Goal: Task Accomplishment & Management: Use online tool/utility

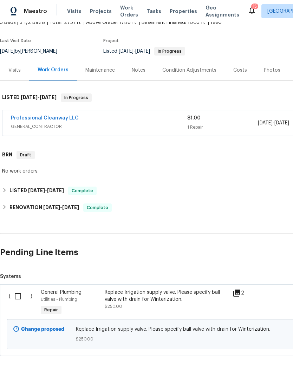
scroll to position [46, 0]
click at [13, 297] on input "checkbox" at bounding box center [21, 296] width 20 height 15
checkbox input "true"
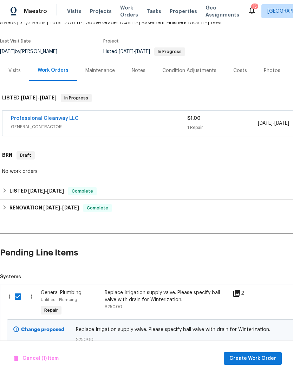
scroll to position [28, 0]
click at [266, 358] on span "Create Work Order" at bounding box center [252, 358] width 47 height 9
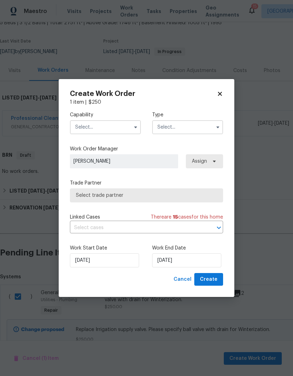
click at [127, 128] on input "text" at bounding box center [105, 127] width 71 height 14
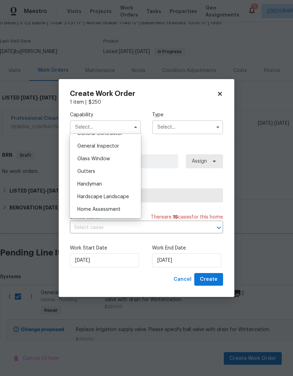
scroll to position [348, 0]
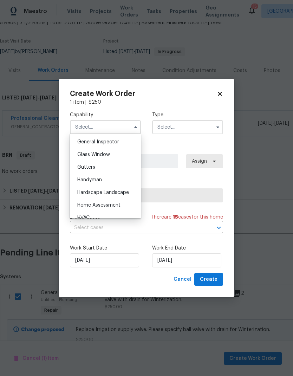
click at [103, 181] on div "Handyman" at bounding box center [105, 179] width 67 height 13
type input "Handyman"
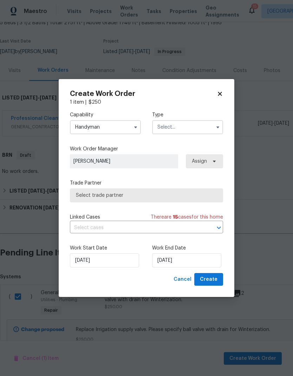
click at [201, 125] on input "text" at bounding box center [187, 127] width 71 height 14
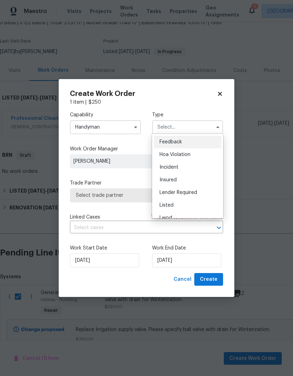
click at [176, 206] on div "Listed" at bounding box center [187, 205] width 67 height 13
type input "Listed"
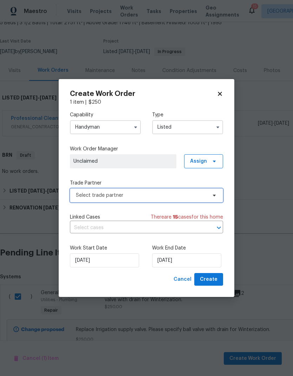
click at [181, 198] on span "Select trade partner" at bounding box center [146, 195] width 153 height 14
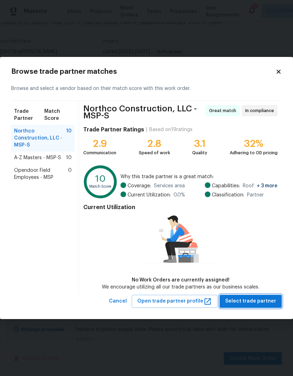
click at [248, 304] on span "Select trade partner" at bounding box center [250, 301] width 51 height 9
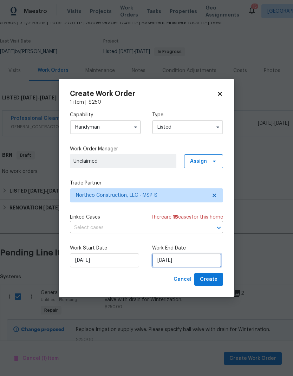
click at [171, 259] on input "[DATE]" at bounding box center [186, 260] width 69 height 14
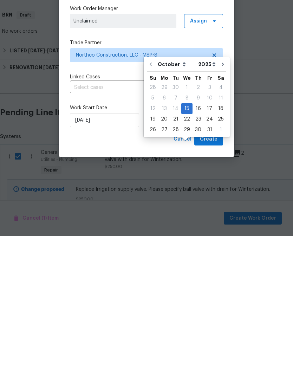
scroll to position [28, 0]
click at [195, 244] on div "16" at bounding box center [197, 249] width 11 height 10
type input "[DATE]"
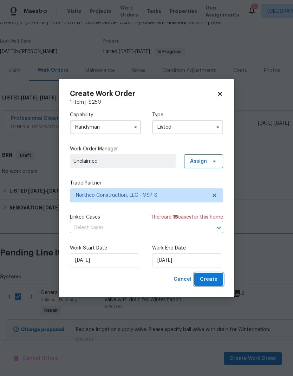
click at [210, 275] on span "Create" at bounding box center [209, 279] width 18 height 9
checkbox input "false"
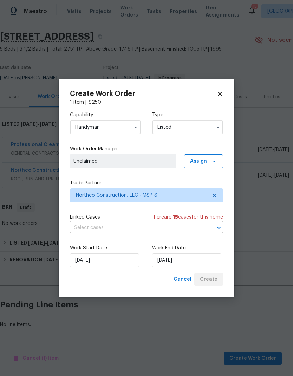
scroll to position [0, 0]
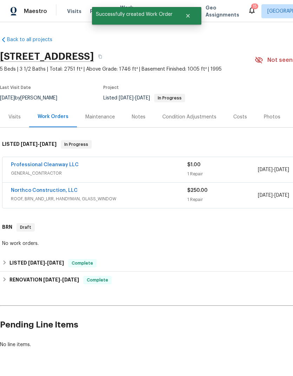
click at [49, 188] on link "Northco Construction, LLC" at bounding box center [44, 190] width 67 height 5
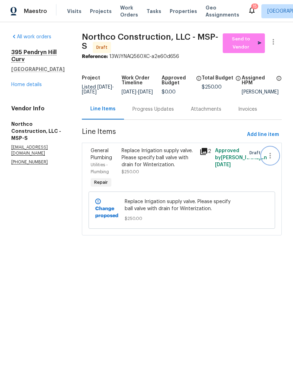
click at [271, 159] on icon "button" at bounding box center [270, 155] width 8 height 8
click at [162, 171] on div at bounding box center [146, 188] width 293 height 376
click at [145, 167] on div "Replace Irrigation supply valve. Please specify ball valve with drain for Winte…" at bounding box center [157, 157] width 73 height 21
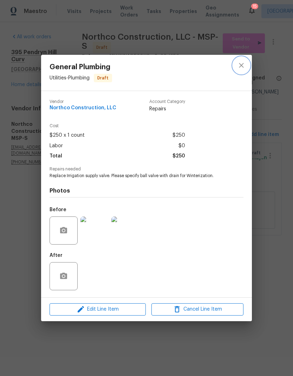
click at [239, 66] on icon "close" at bounding box center [241, 65] width 5 height 5
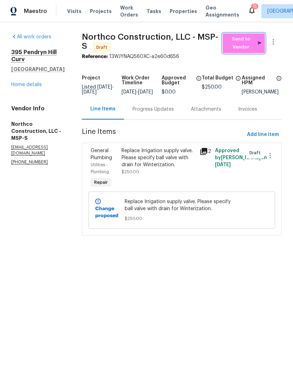
click at [235, 43] on span "Send to Vendor" at bounding box center [243, 43] width 35 height 16
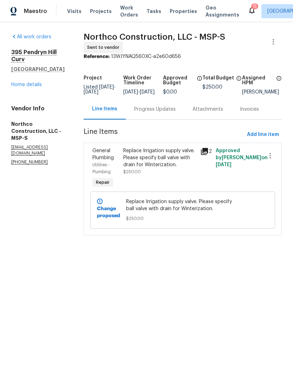
click at [15, 84] on link "Home details" at bounding box center [26, 84] width 31 height 5
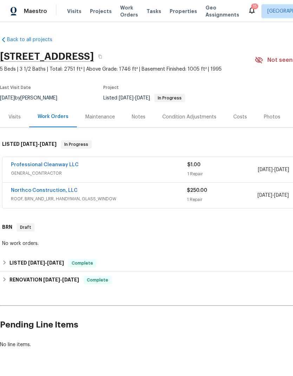
click at [34, 162] on link "Professional Cleanway LLC" at bounding box center [45, 164] width 68 height 5
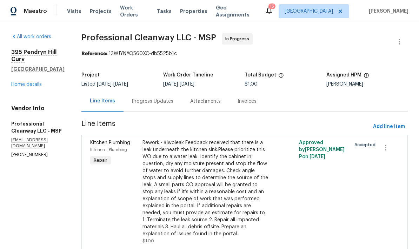
click at [39, 85] on link "Home details" at bounding box center [26, 84] width 31 height 5
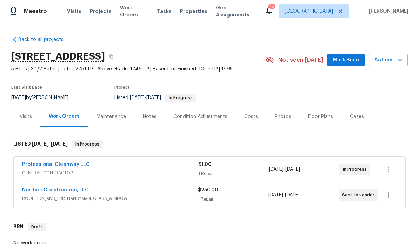
click at [292, 58] on span "Mark Seen" at bounding box center [346, 60] width 26 height 9
